Goal: Navigation & Orientation: Find specific page/section

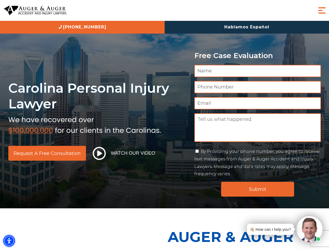
click at [9, 241] on img "Accessibility Menu" at bounding box center [8, 240] width 11 height 11
